Goal: Task Accomplishment & Management: Use online tool/utility

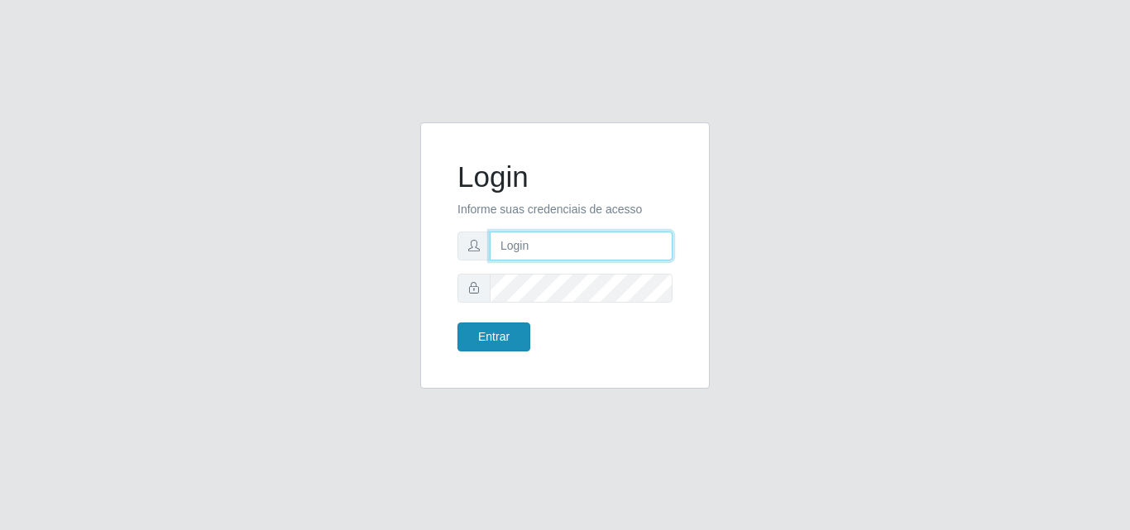
type input "[EMAIL_ADDRESS][DOMAIN_NAME]"
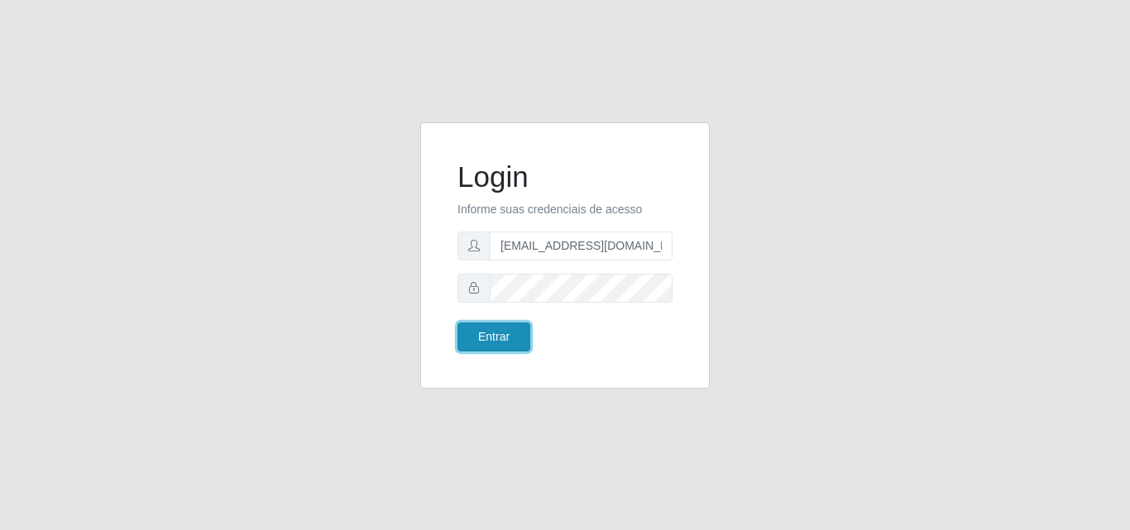
click at [485, 332] on button "Entrar" at bounding box center [493, 337] width 73 height 29
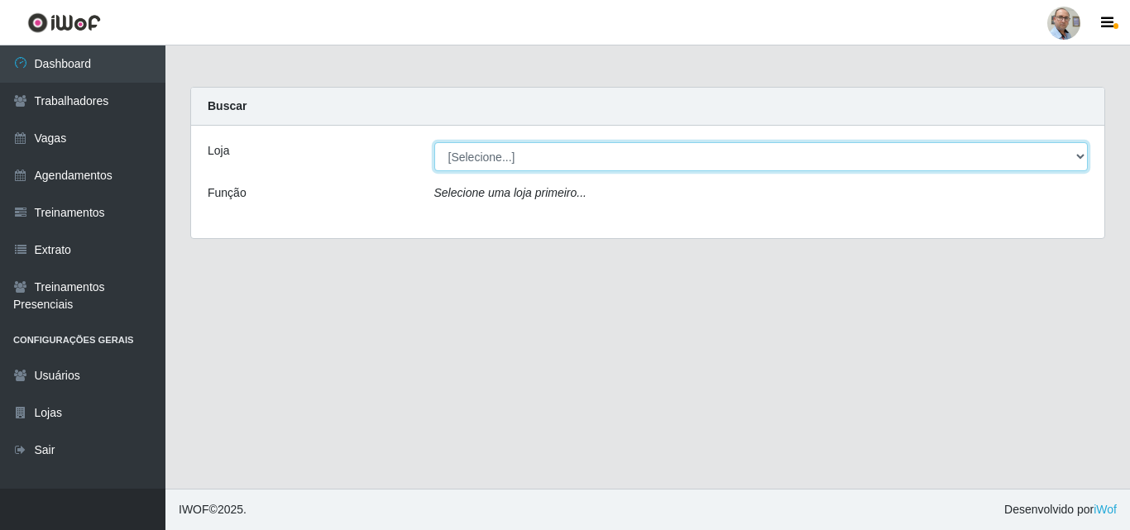
click at [522, 160] on select "[Selecione...] Mar Vermelho - Loja 04" at bounding box center [761, 156] width 654 height 29
select select "251"
click at [434, 142] on select "[Selecione...] Mar Vermelho - Loja 04" at bounding box center [761, 156] width 654 height 29
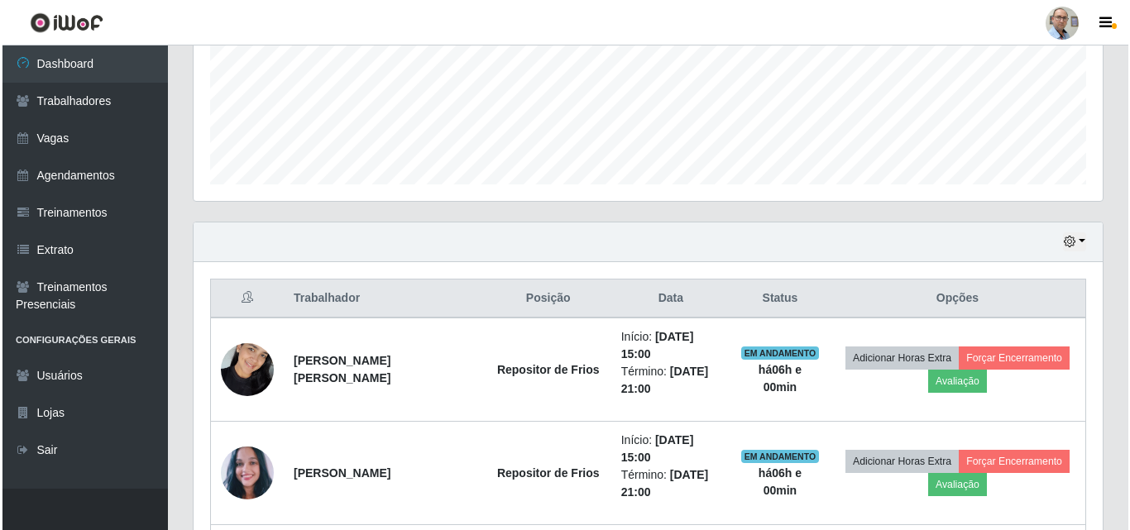
scroll to position [496, 0]
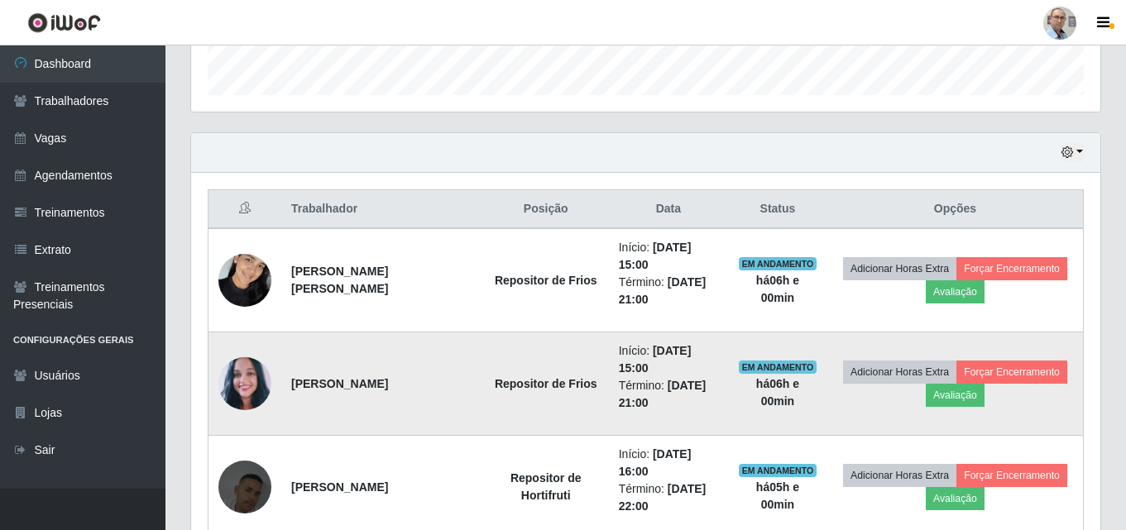
click at [239, 381] on img at bounding box center [244, 384] width 53 height 60
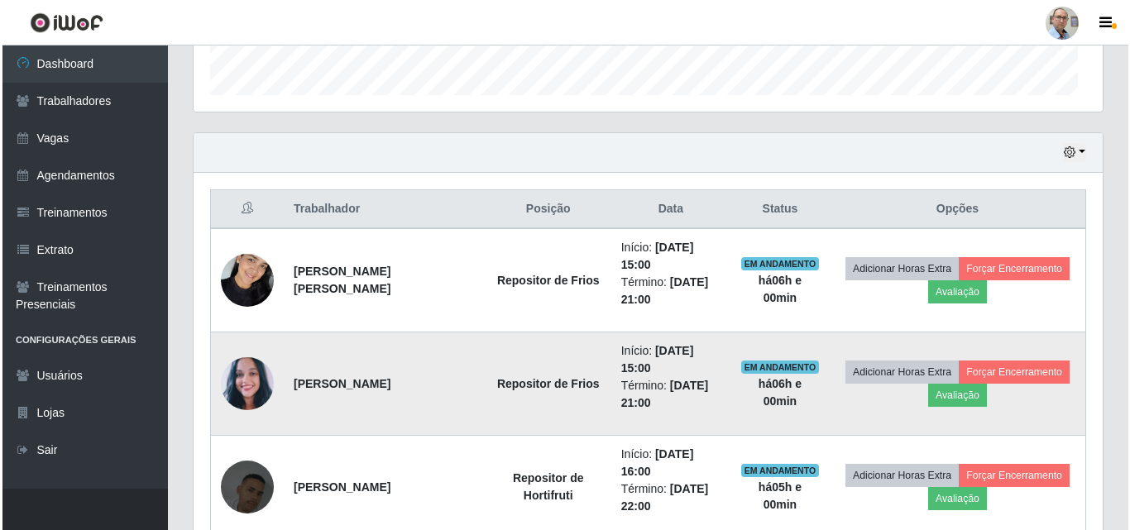
scroll to position [343, 909]
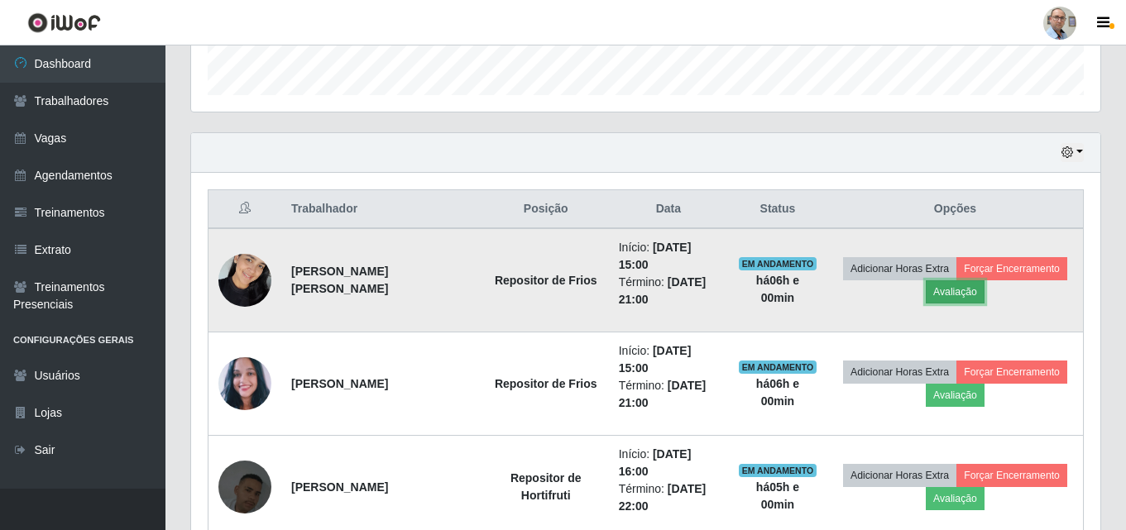
click at [959, 293] on button "Avaliação" at bounding box center [954, 291] width 59 height 23
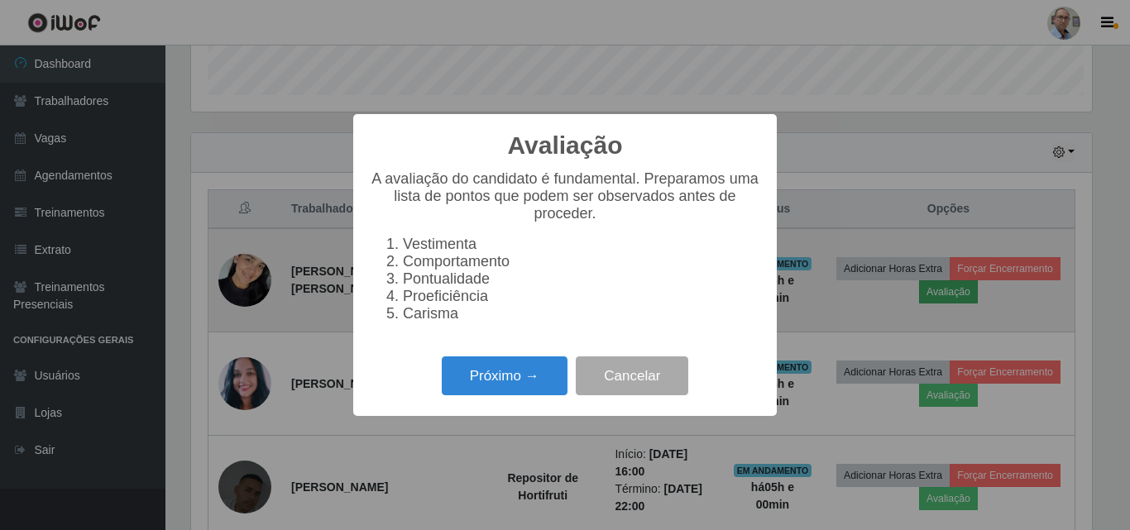
scroll to position [343, 901]
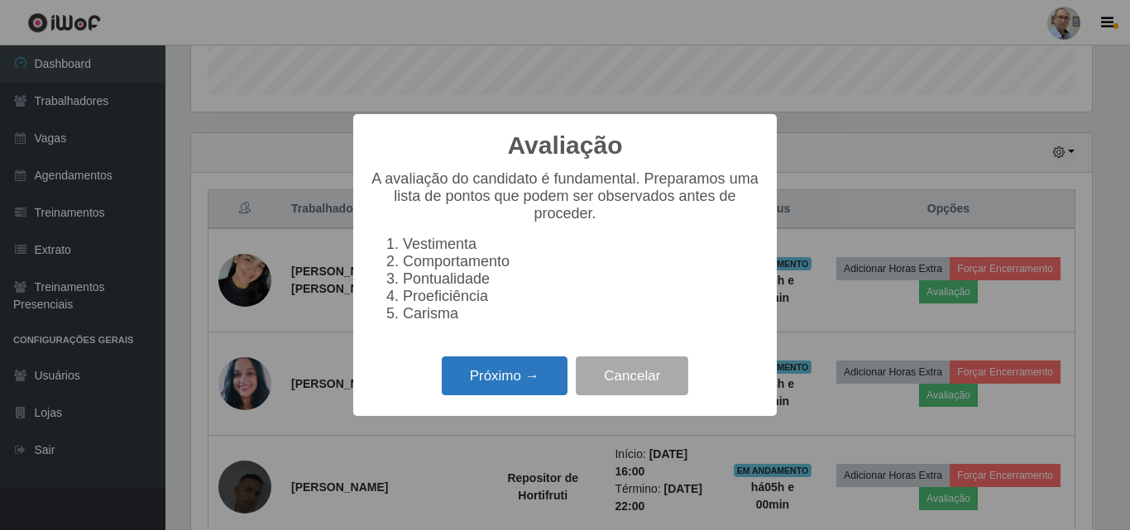
click at [511, 380] on button "Próximo →" at bounding box center [505, 375] width 126 height 39
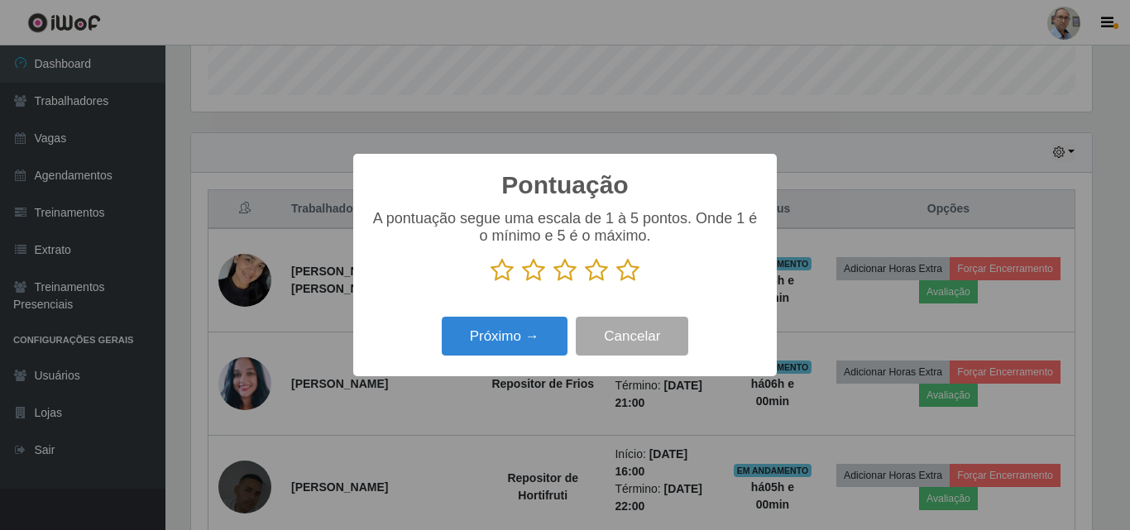
click at [625, 275] on icon at bounding box center [627, 270] width 23 height 25
click at [616, 283] on input "radio" at bounding box center [616, 283] width 0 height 0
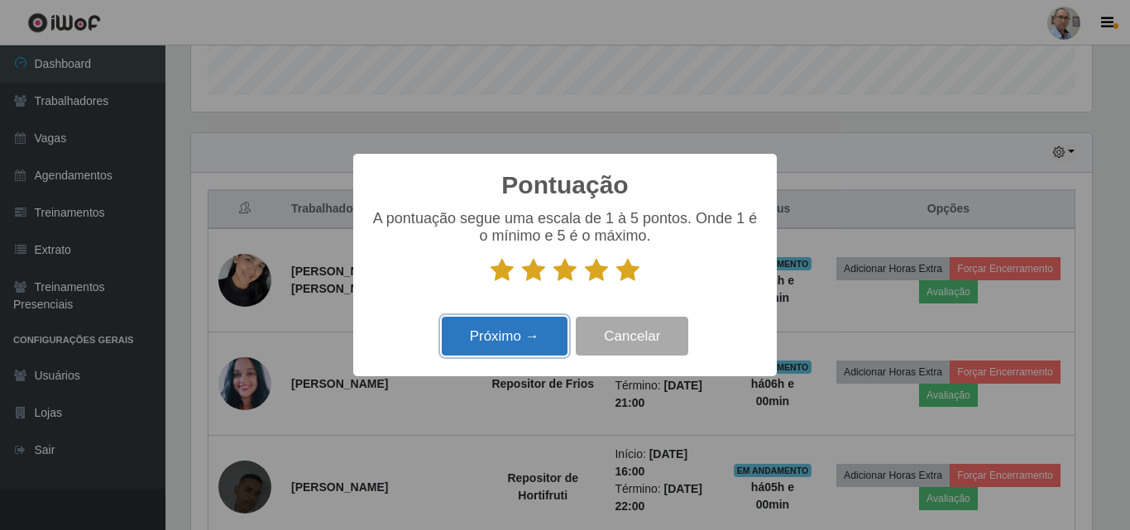
click at [510, 332] on button "Próximo →" at bounding box center [505, 336] width 126 height 39
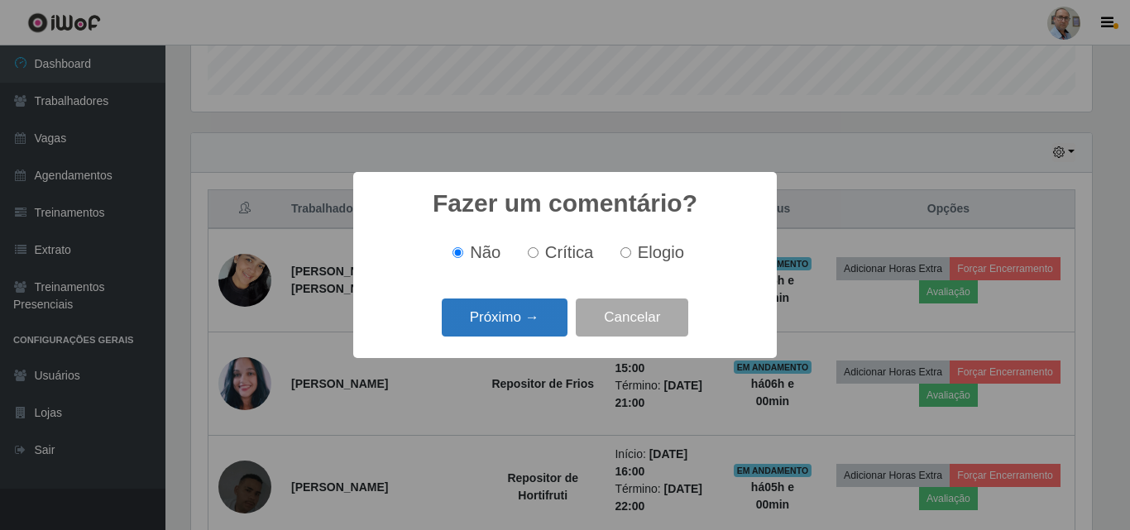
click at [504, 330] on button "Próximo →" at bounding box center [505, 318] width 126 height 39
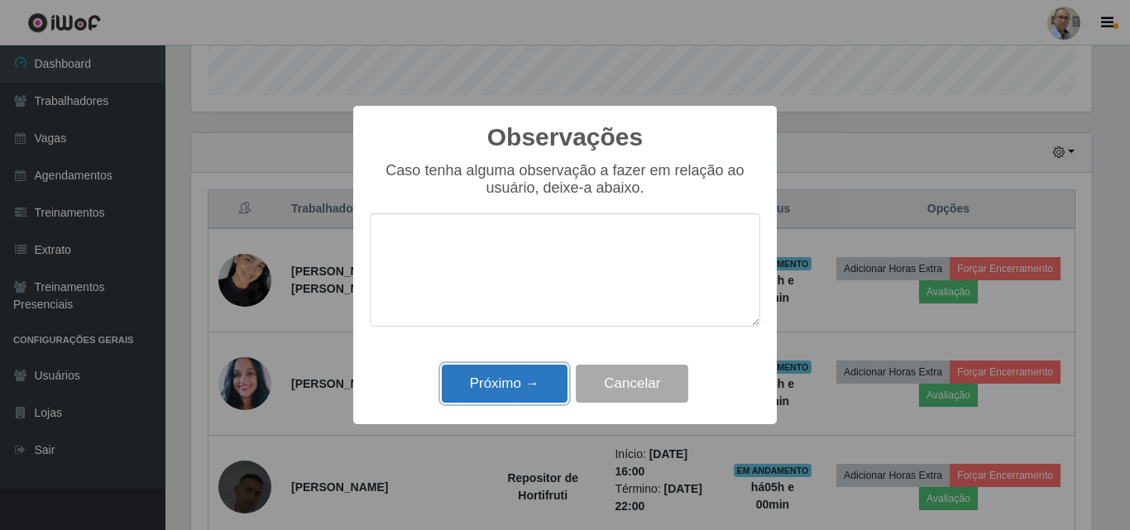
click at [500, 379] on button "Próximo →" at bounding box center [505, 384] width 126 height 39
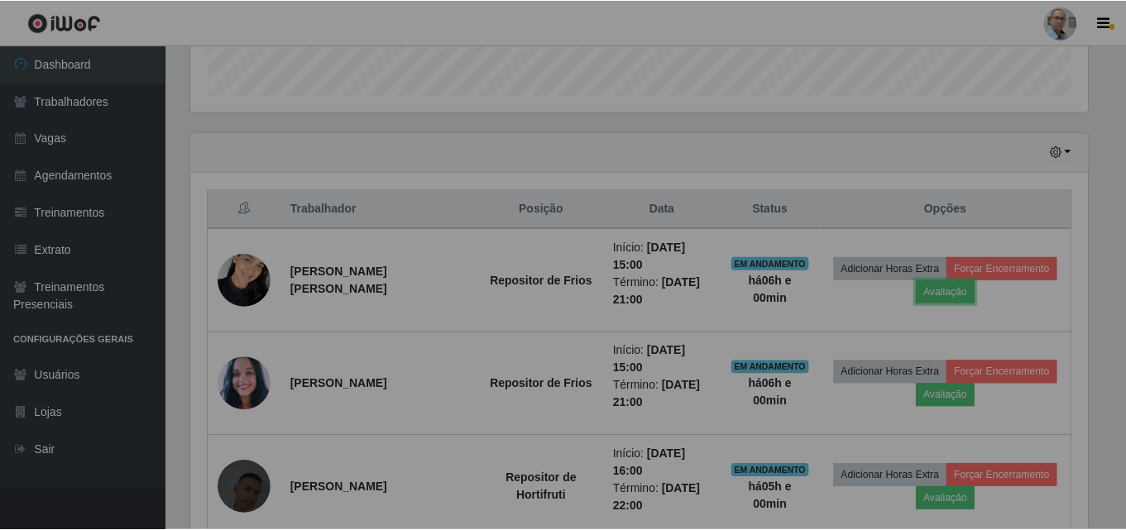
scroll to position [343, 909]
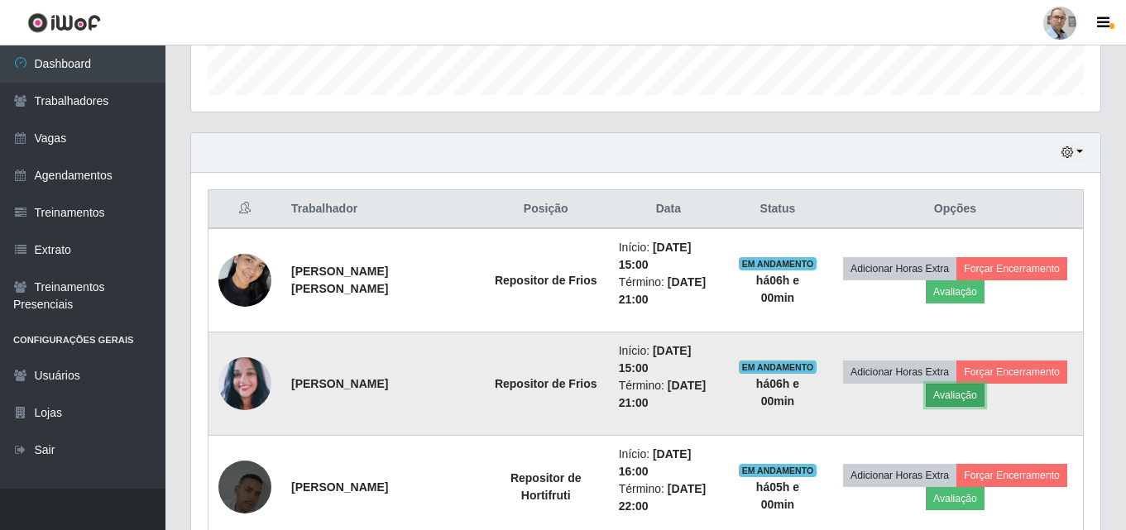
click at [950, 395] on button "Avaliação" at bounding box center [954, 395] width 59 height 23
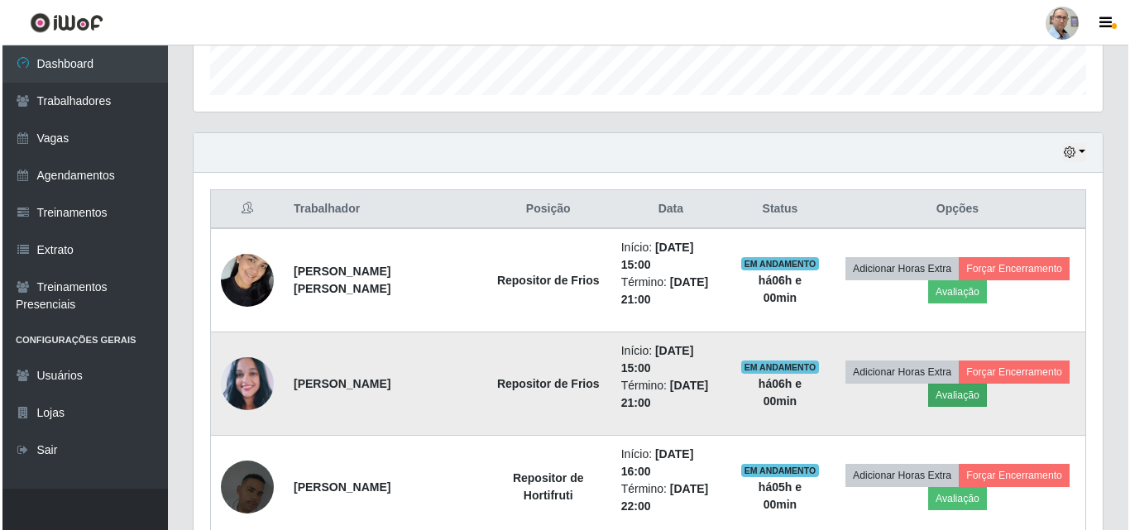
scroll to position [343, 901]
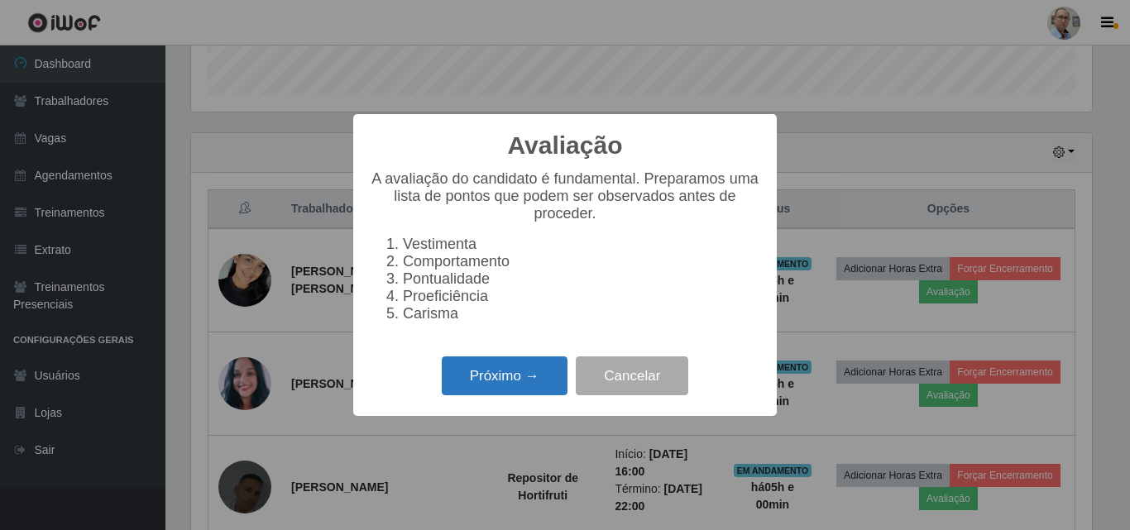
click at [495, 389] on button "Próximo →" at bounding box center [505, 375] width 126 height 39
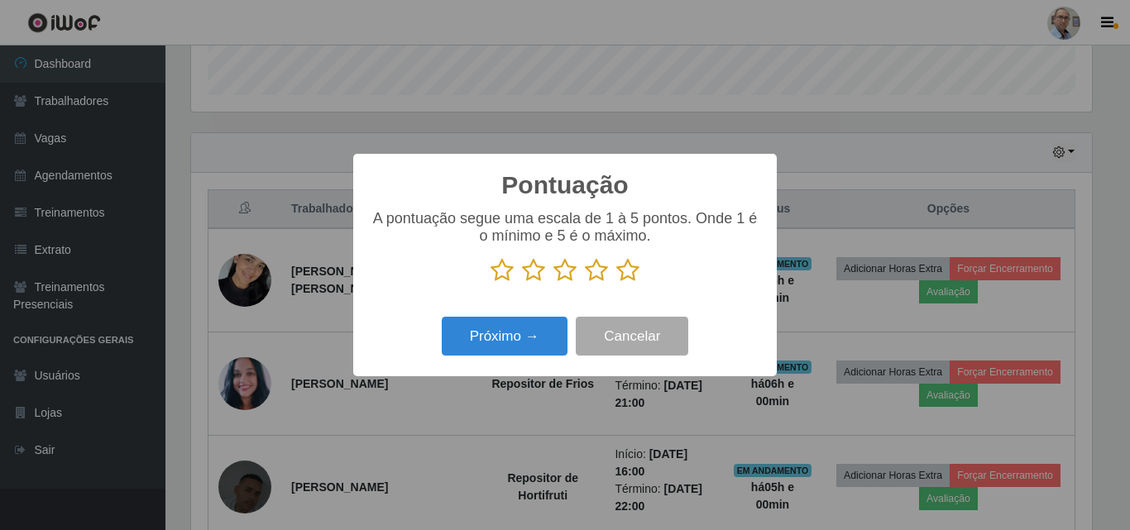
scroll to position [826692, 826135]
click at [632, 272] on icon at bounding box center [627, 270] width 23 height 25
click at [616, 283] on input "radio" at bounding box center [616, 283] width 0 height 0
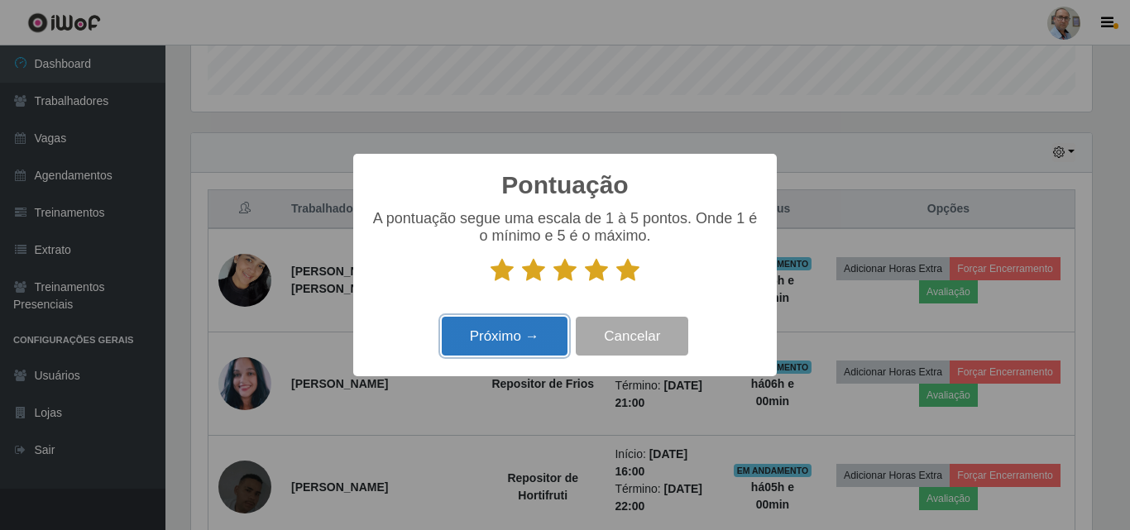
click at [518, 320] on button "Próximo →" at bounding box center [505, 336] width 126 height 39
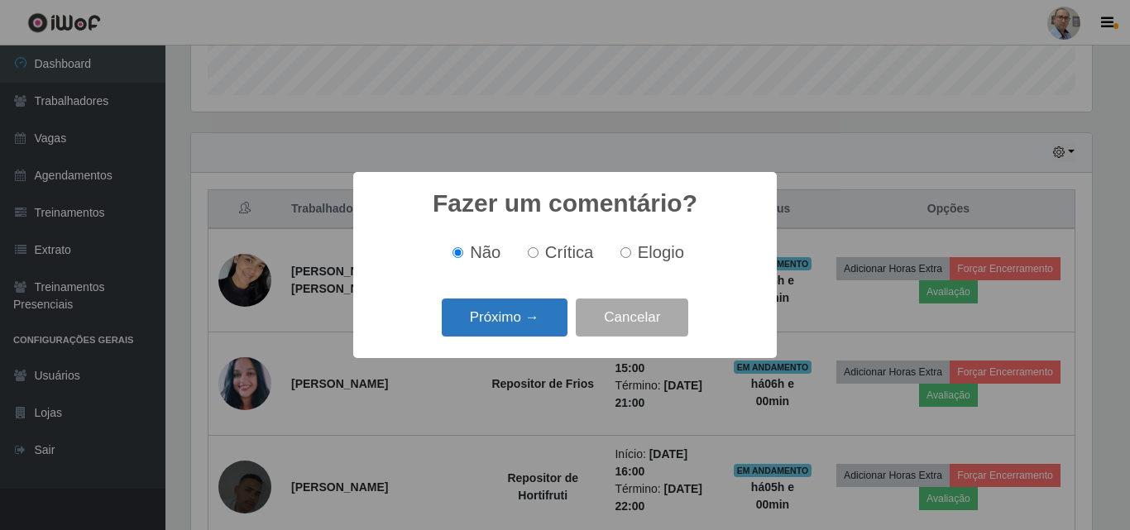
click at [504, 328] on button "Próximo →" at bounding box center [505, 318] width 126 height 39
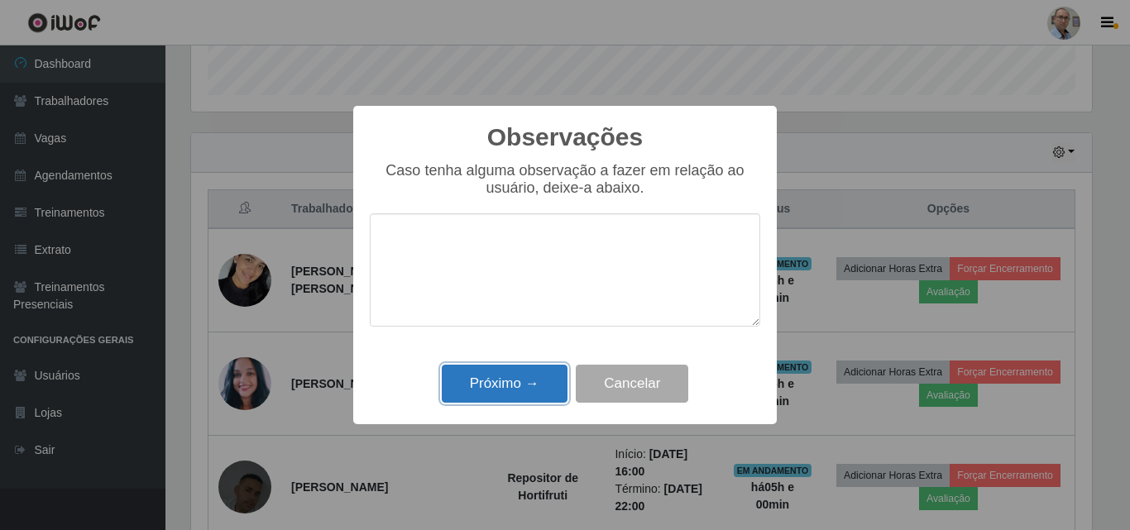
click at [491, 390] on button "Próximo →" at bounding box center [505, 384] width 126 height 39
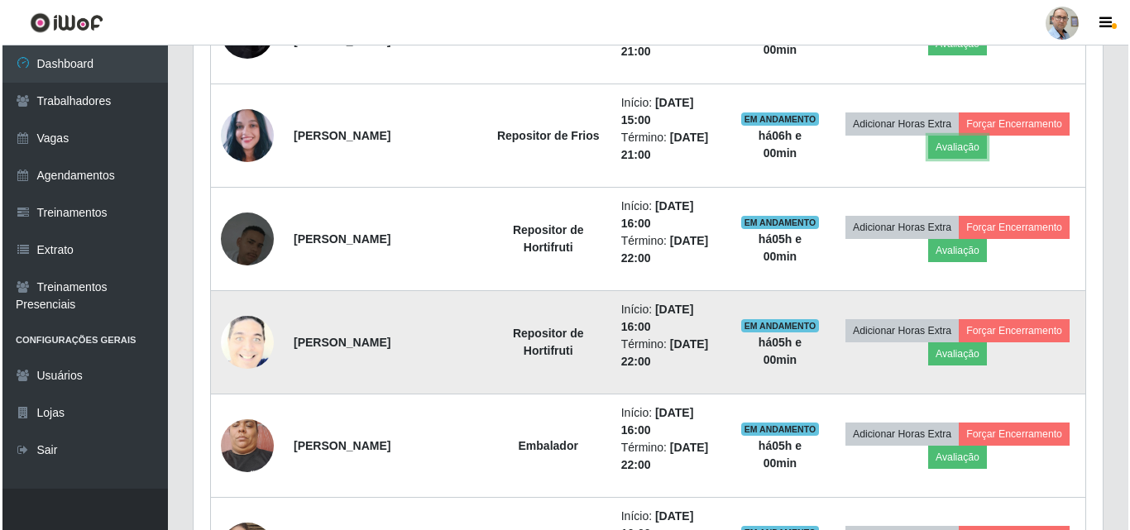
scroll to position [496, 0]
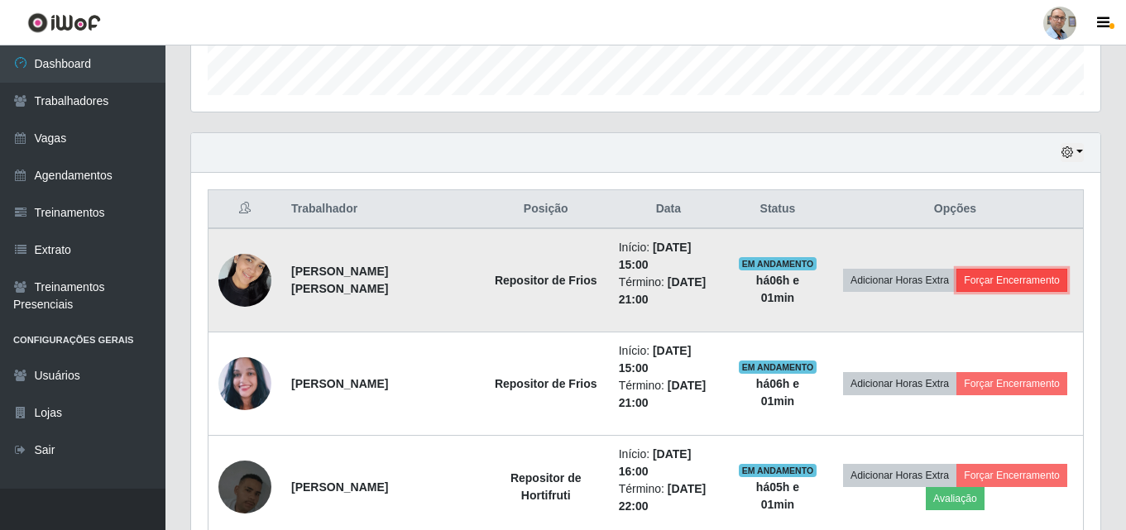
click at [1007, 277] on button "Forçar Encerramento" at bounding box center [1011, 280] width 111 height 23
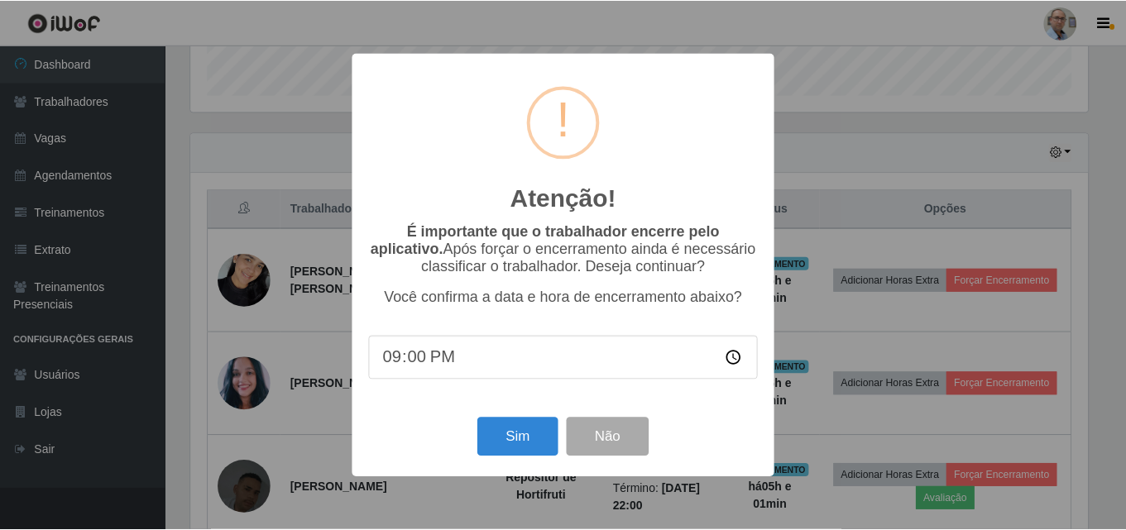
scroll to position [343, 901]
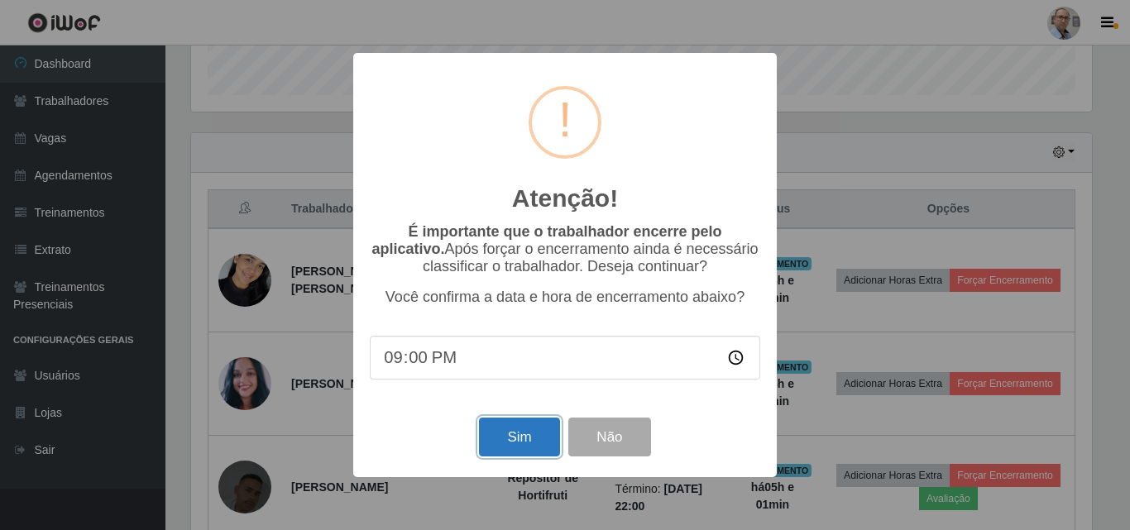
click at [505, 427] on button "Sim" at bounding box center [519, 437] width 80 height 39
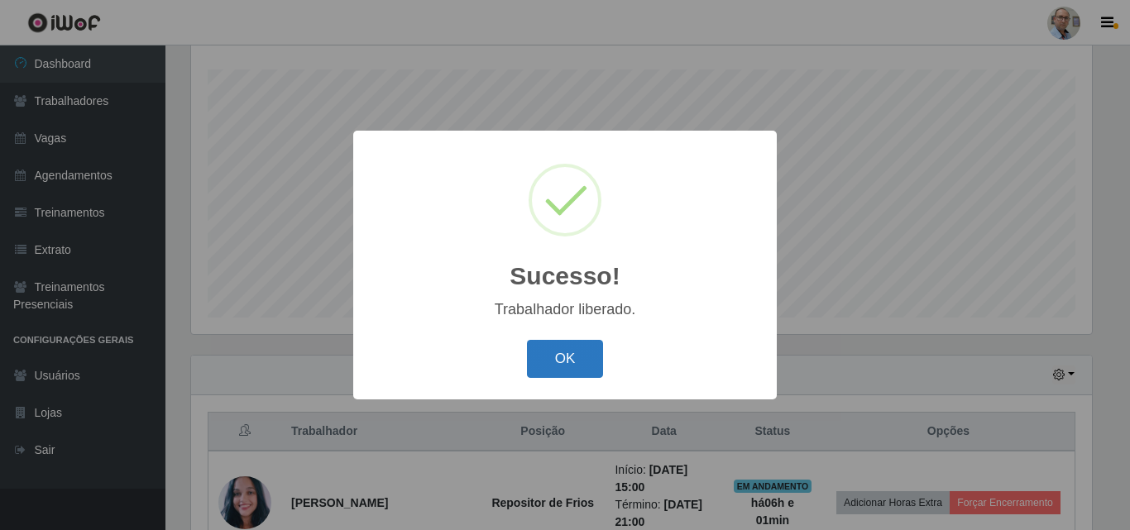
click at [555, 361] on button "OK" at bounding box center [565, 359] width 77 height 39
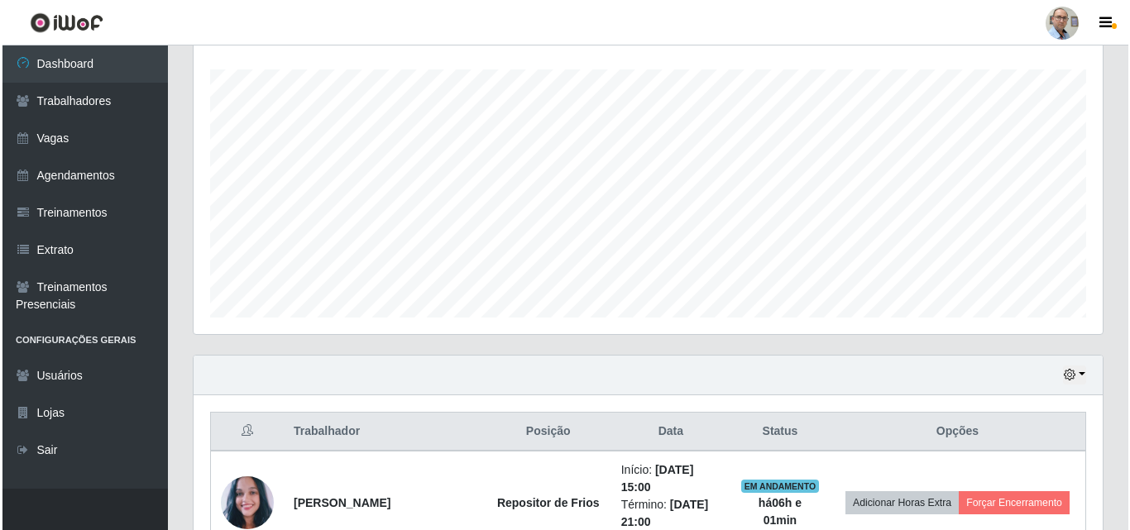
scroll to position [522, 0]
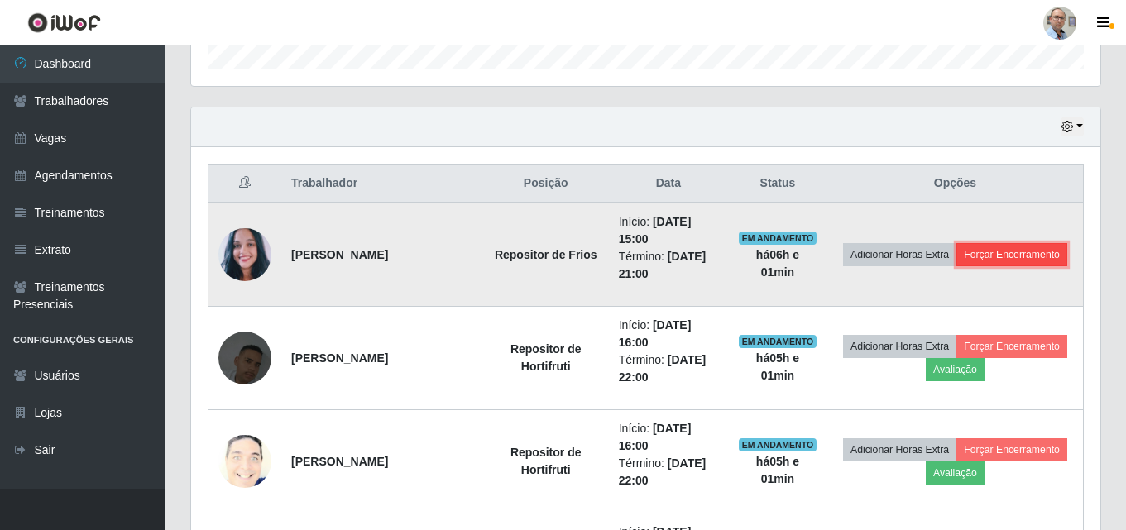
click at [1024, 251] on button "Forçar Encerramento" at bounding box center [1011, 254] width 111 height 23
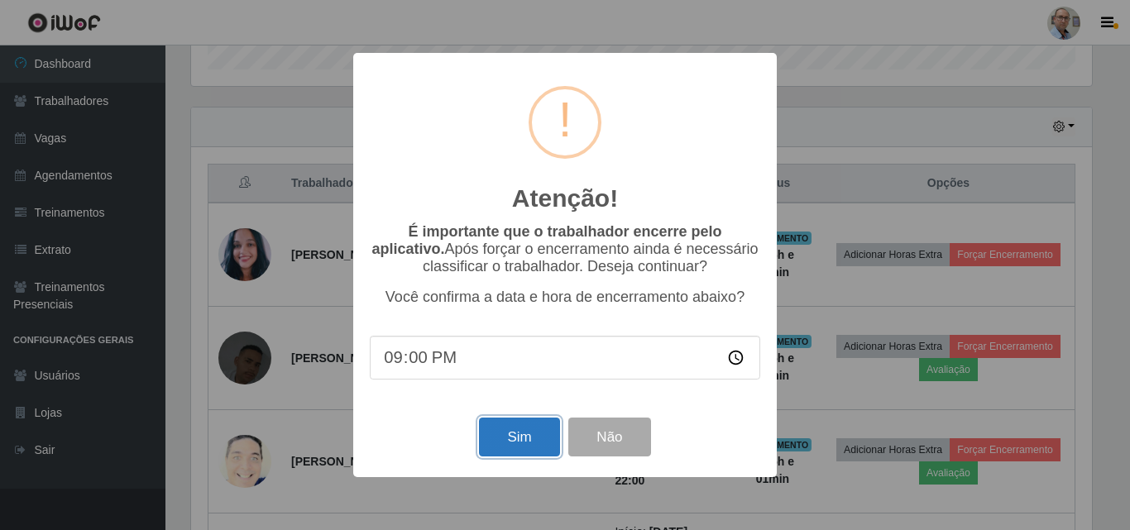
click at [522, 437] on button "Sim" at bounding box center [519, 437] width 80 height 39
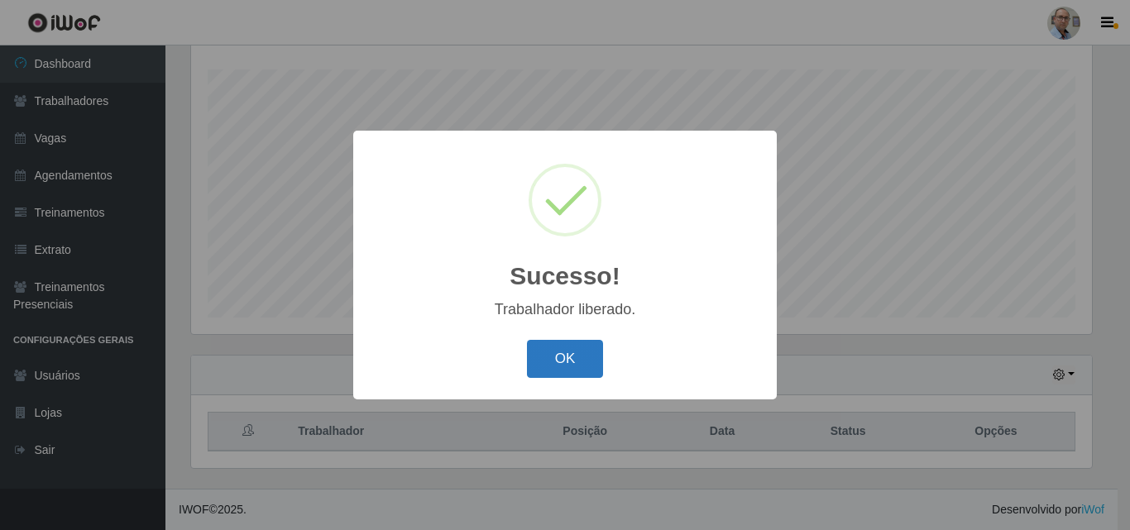
click at [581, 346] on button "OK" at bounding box center [565, 359] width 77 height 39
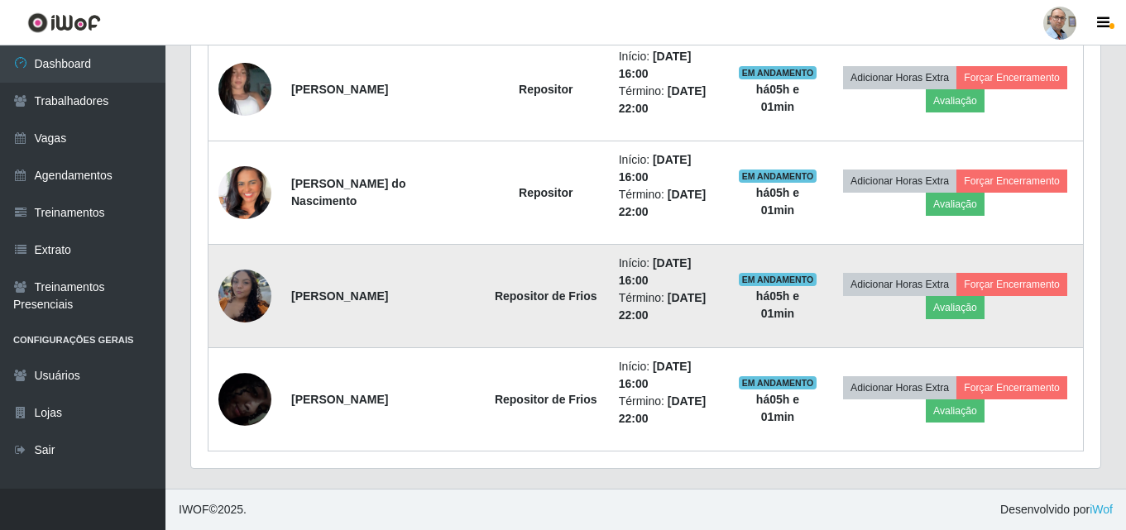
click at [222, 282] on img at bounding box center [244, 296] width 53 height 70
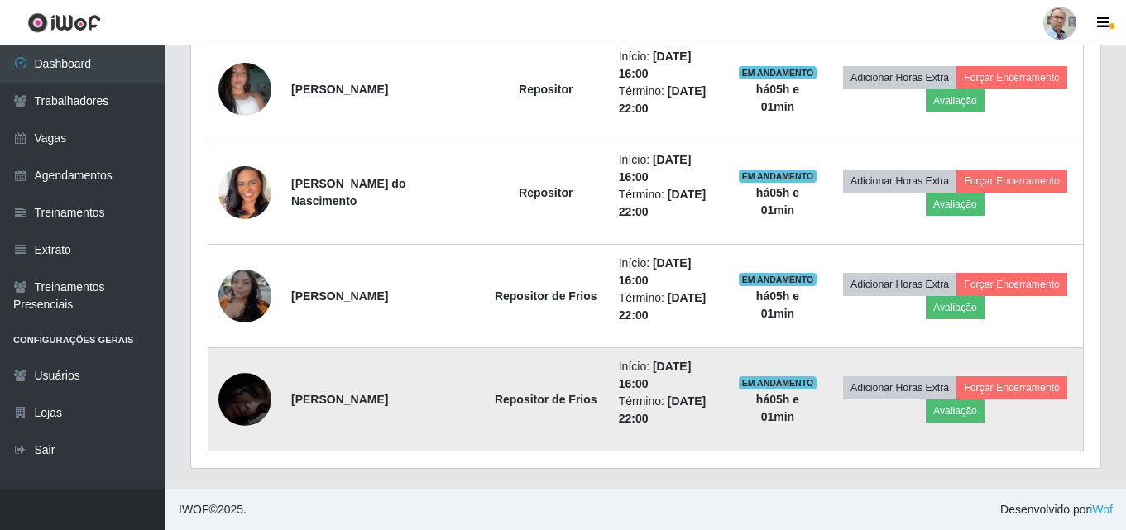
click at [240, 396] on img at bounding box center [244, 399] width 53 height 115
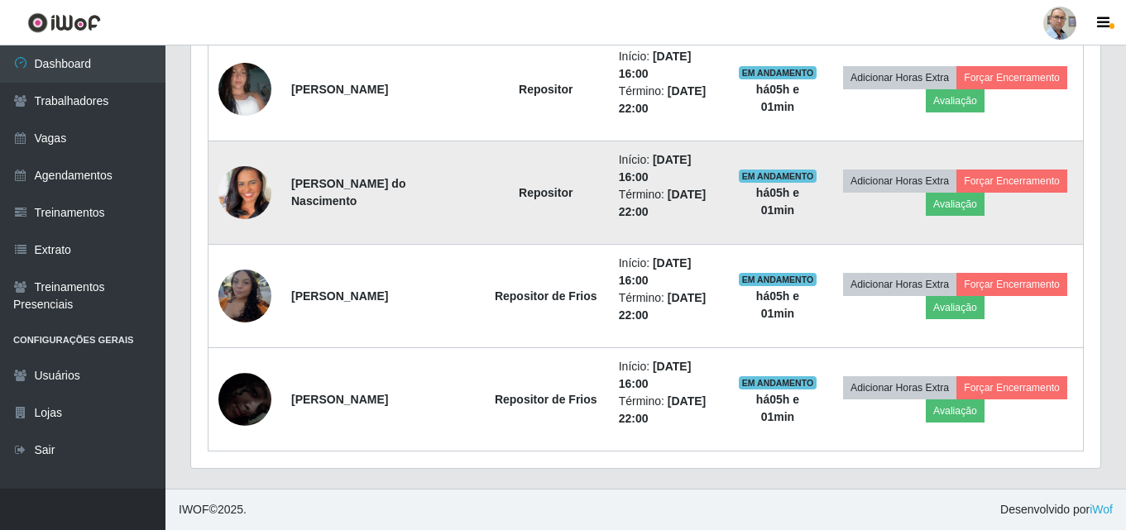
click at [237, 189] on img at bounding box center [244, 193] width 53 height 94
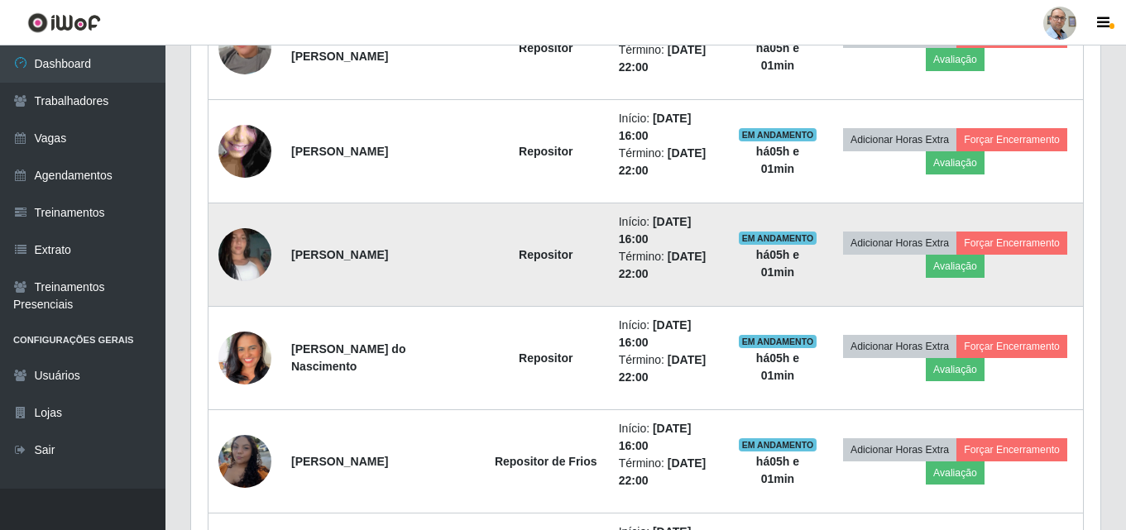
click at [246, 251] on img at bounding box center [244, 255] width 53 height 94
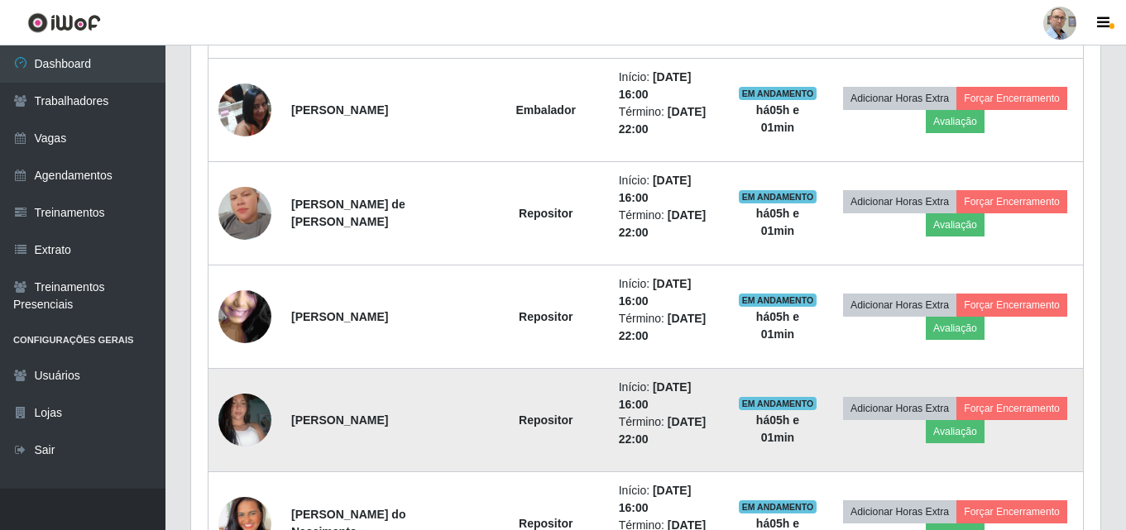
click at [249, 414] on img at bounding box center [244, 420] width 53 height 94
